Goal: Navigation & Orientation: Find specific page/section

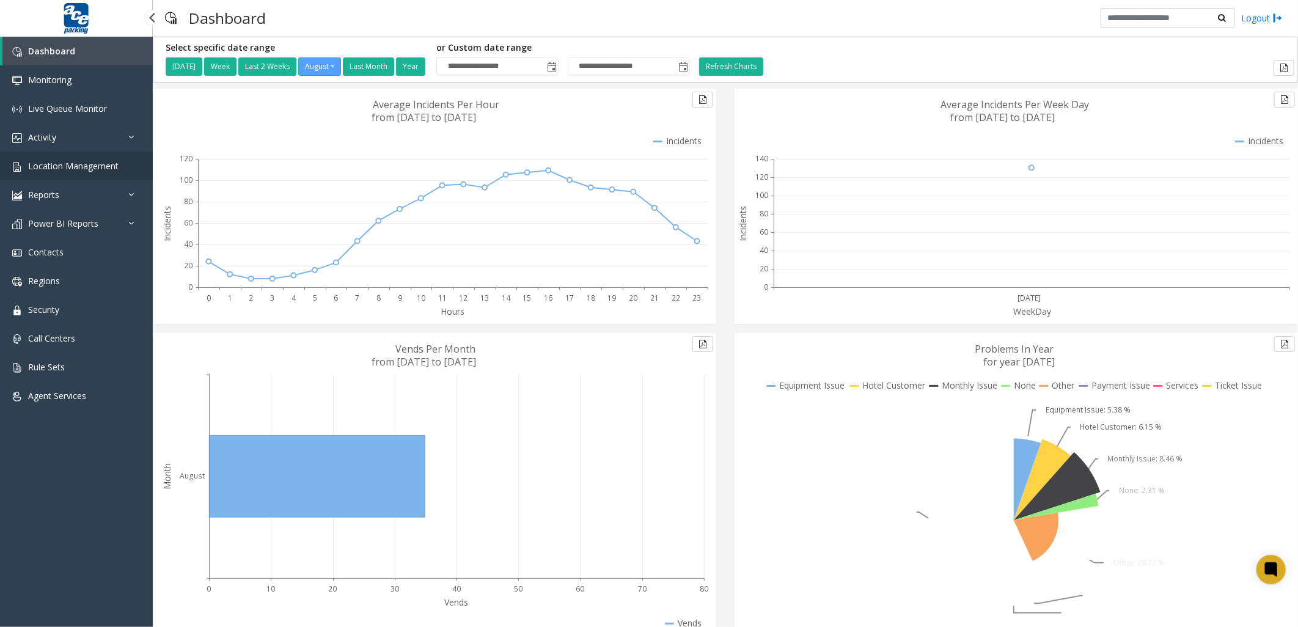
click at [81, 167] on span "Location Management" at bounding box center [73, 166] width 90 height 12
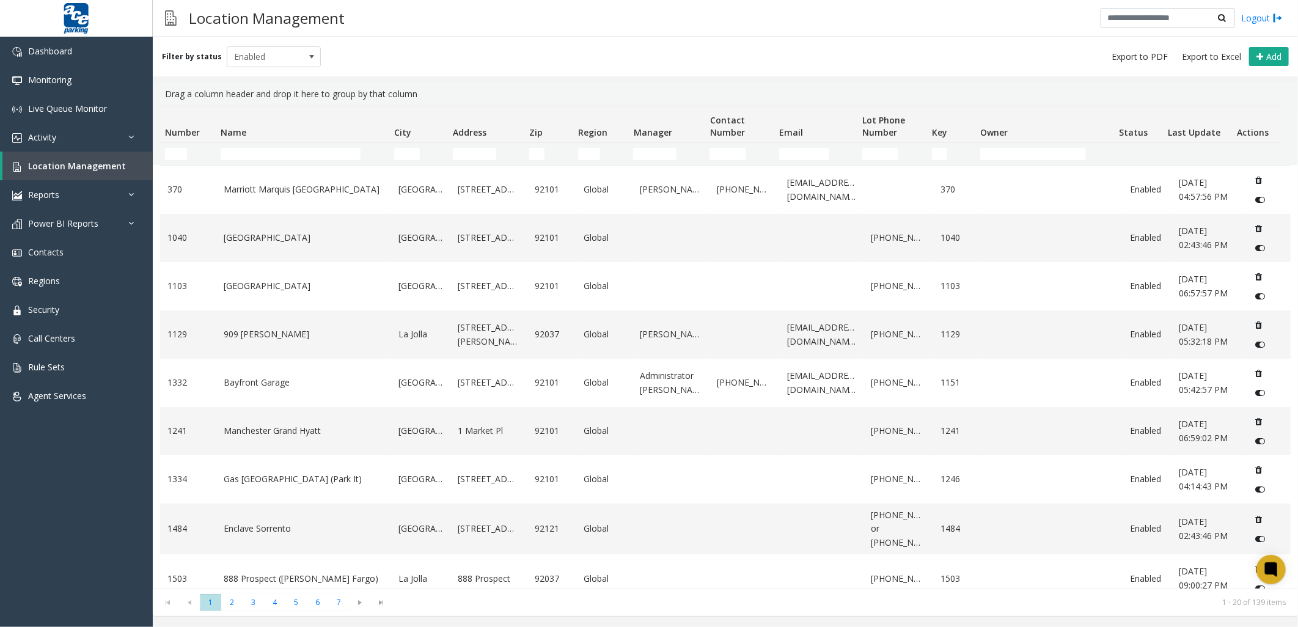
click at [271, 160] on td "Name Filter" at bounding box center [303, 154] width 174 height 22
click at [269, 153] on input "Name Filter" at bounding box center [291, 154] width 140 height 12
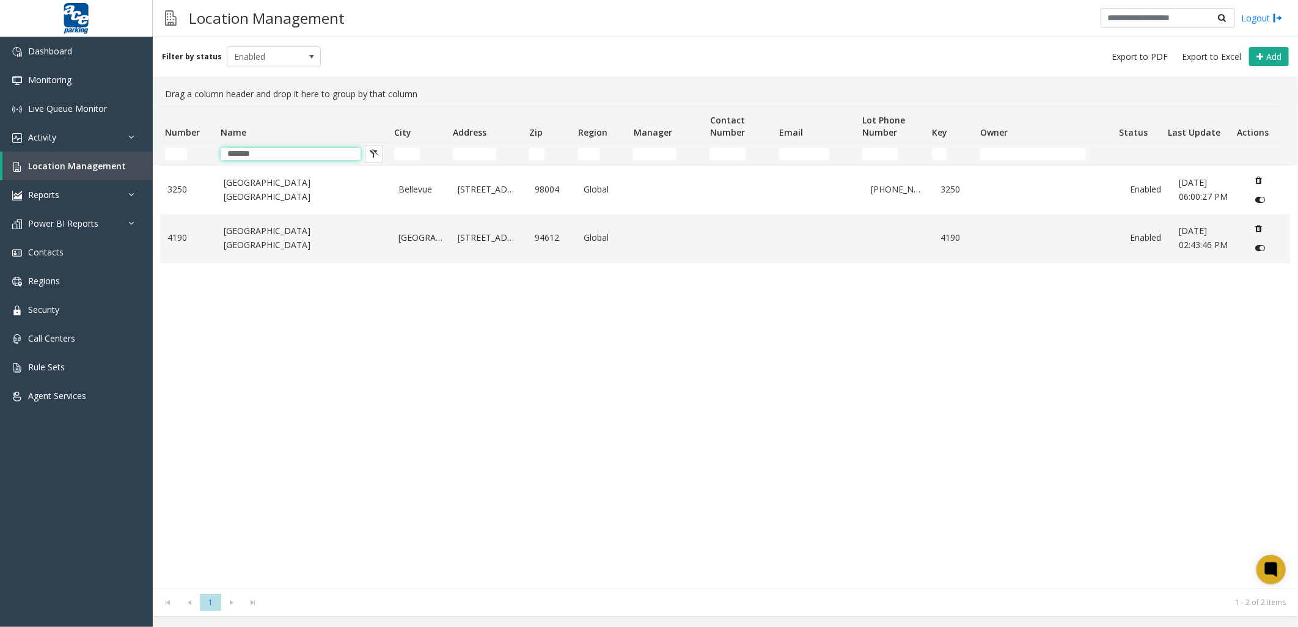
type input "*******"
click at [573, 314] on div "[GEOGRAPHIC_DATA][STREET_ADDRESS] Global [PHONE_NUMBER] 3250 Enabled [DATE] 06:…" at bounding box center [725, 377] width 1131 height 424
click at [359, 249] on td "[GEOGRAPHIC_DATA] [GEOGRAPHIC_DATA]" at bounding box center [303, 238] width 175 height 48
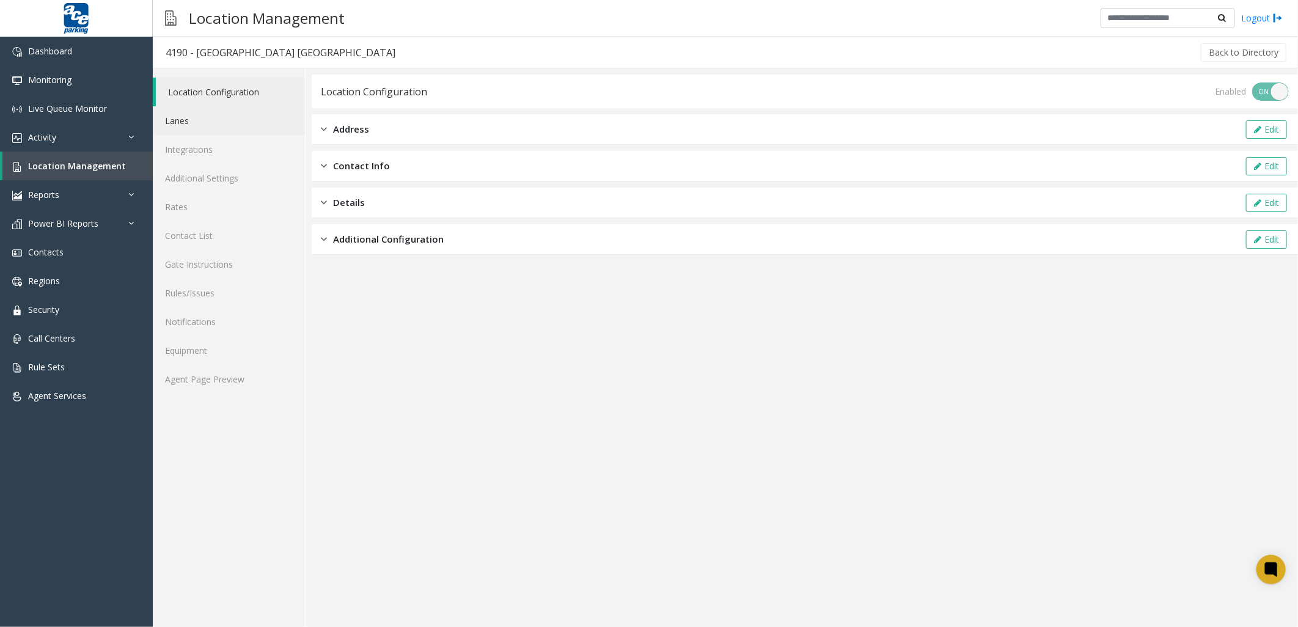
click at [202, 120] on link "Lanes" at bounding box center [229, 120] width 152 height 29
